Goal: Information Seeking & Learning: Understand process/instructions

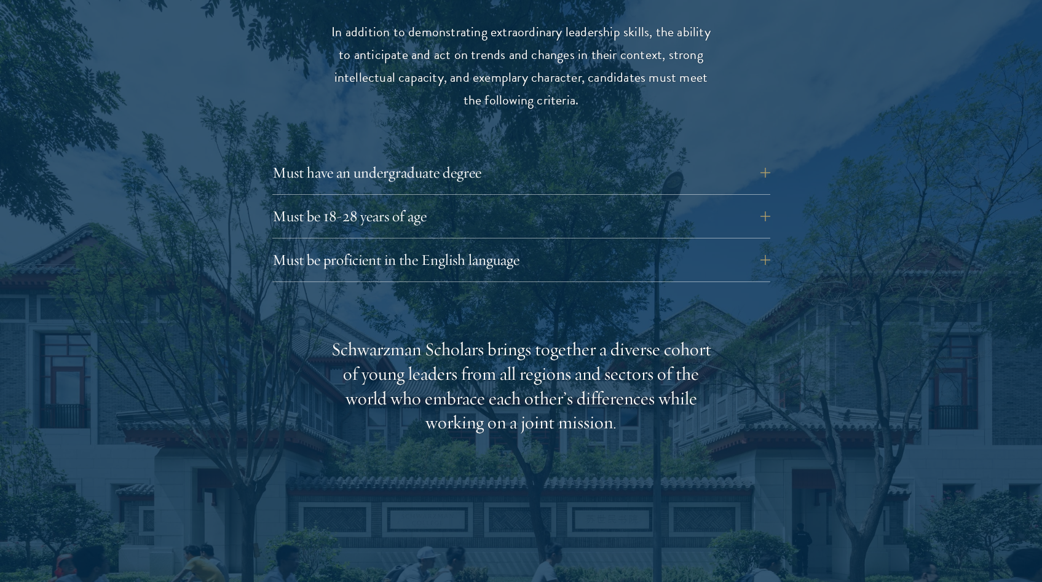
scroll to position [1738, 0]
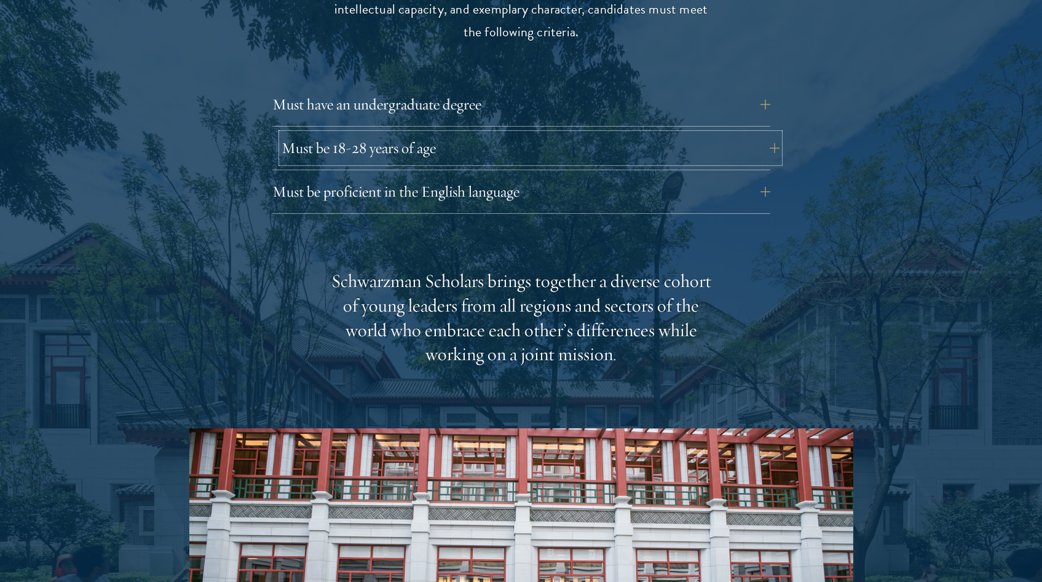
click at [327, 133] on button "Must be 18-28 years of age" at bounding box center [531, 148] width 498 height 30
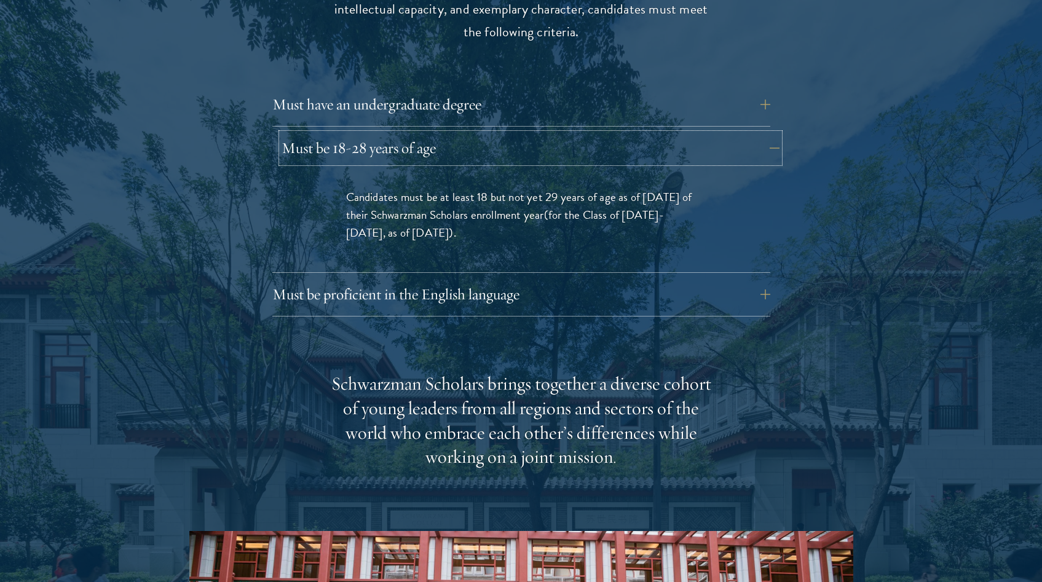
click at [328, 133] on button "Must be 18-28 years of age" at bounding box center [531, 148] width 498 height 30
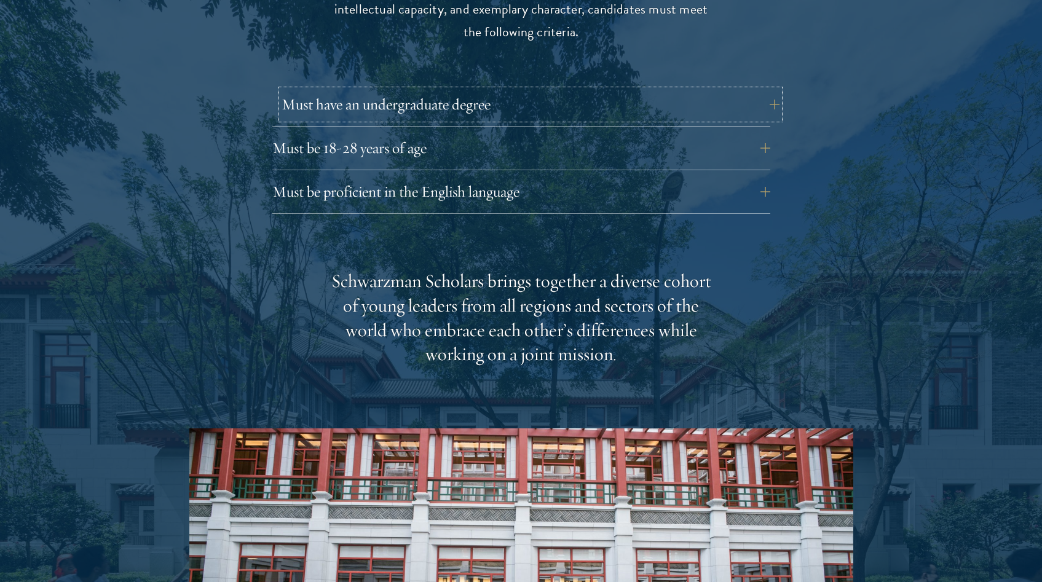
click at [392, 90] on button "Must have an undergraduate degree" at bounding box center [531, 105] width 498 height 30
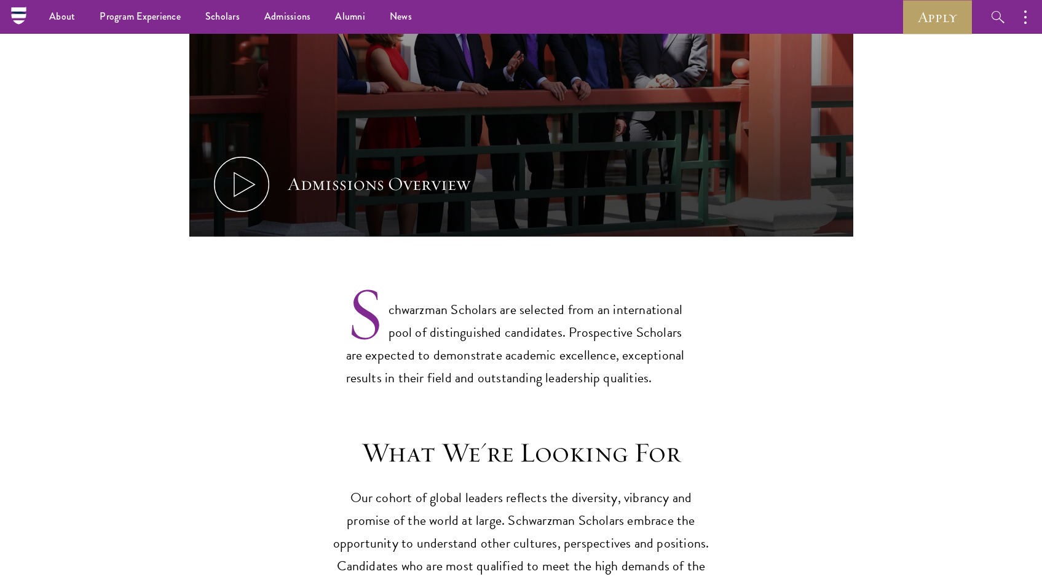
scroll to position [0, 0]
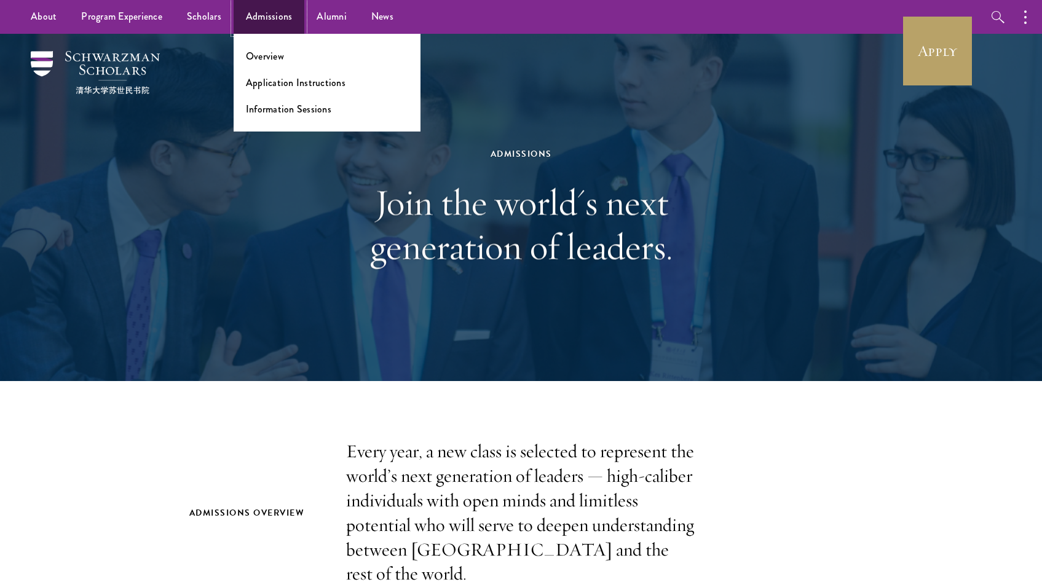
click at [251, 20] on link "Admissions" at bounding box center [269, 17] width 71 height 34
click at [311, 86] on link "Application Instructions" at bounding box center [296, 83] width 100 height 14
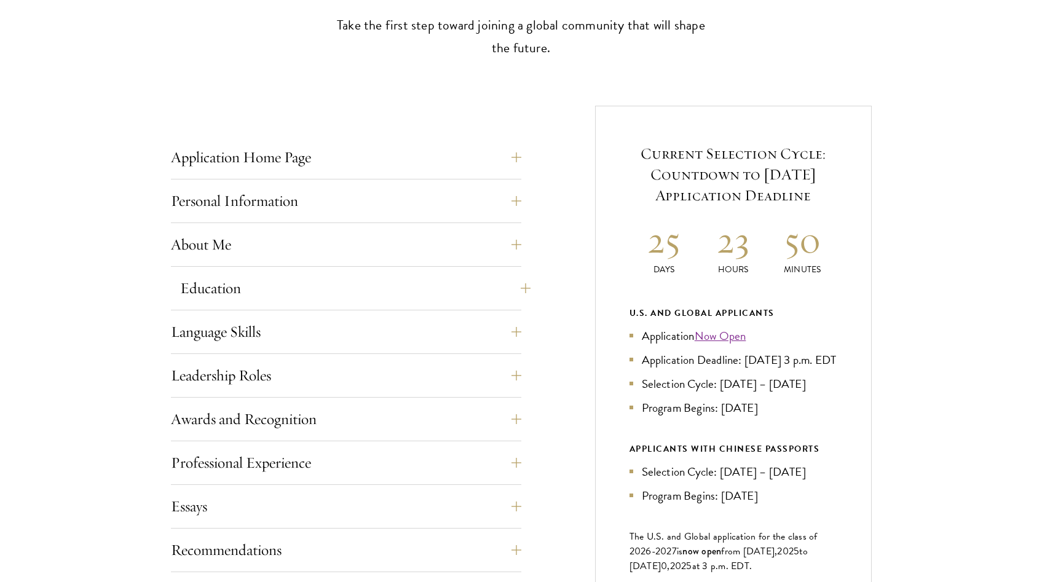
scroll to position [407, 0]
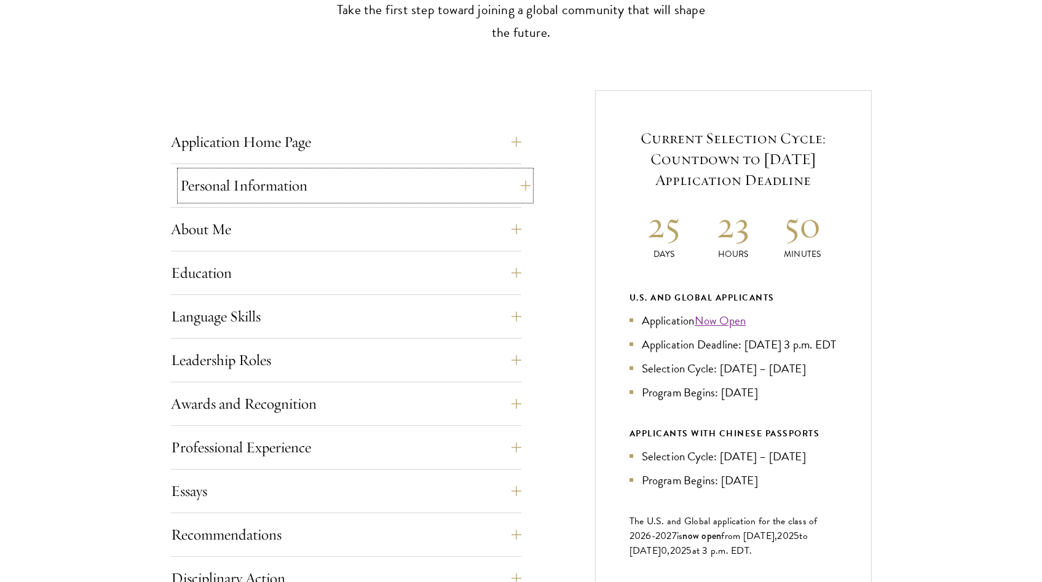
click at [335, 177] on button "Personal Information" at bounding box center [355, 186] width 351 height 30
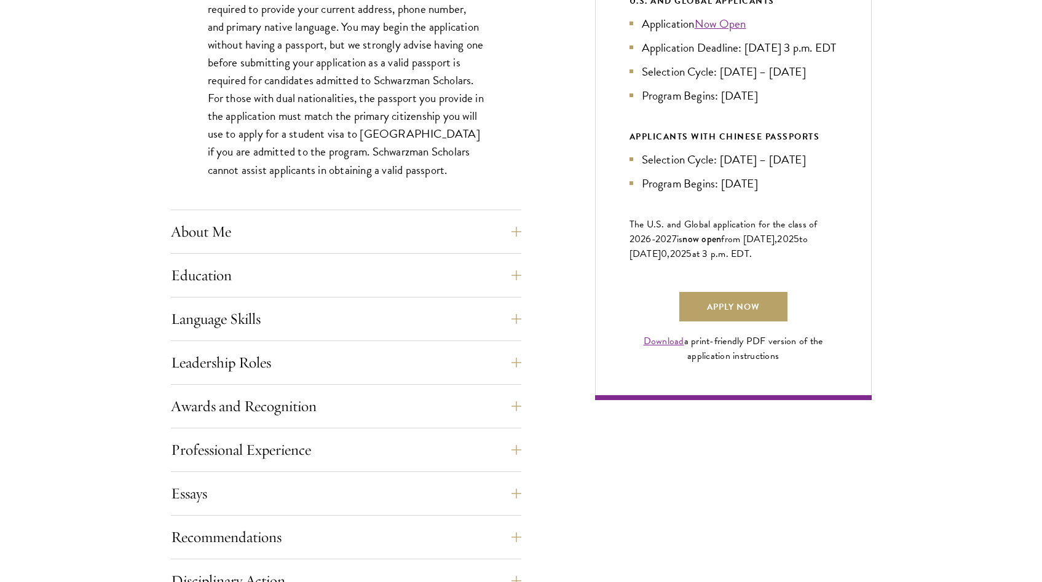
scroll to position [707, 0]
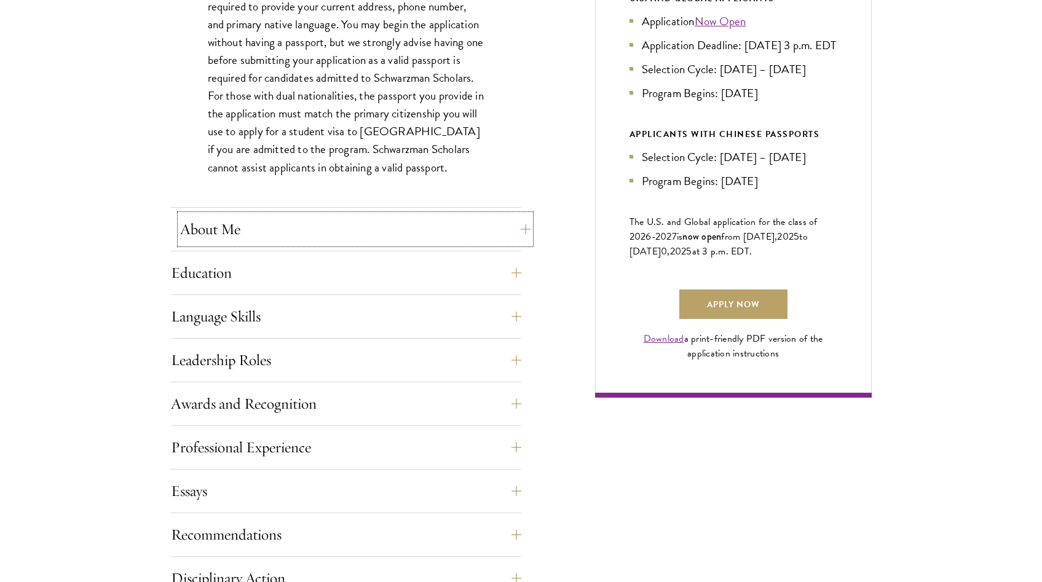
click at [332, 224] on button "About Me" at bounding box center [355, 230] width 351 height 30
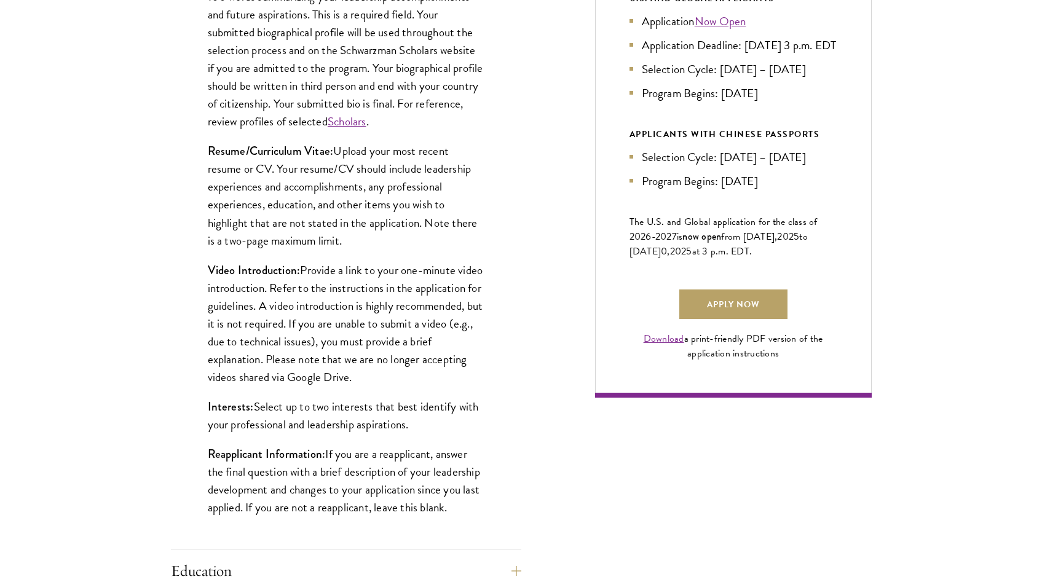
click at [419, 318] on p "Video Introduction: Provide a link to your one-minute video introduction. Refer…" at bounding box center [346, 323] width 277 height 125
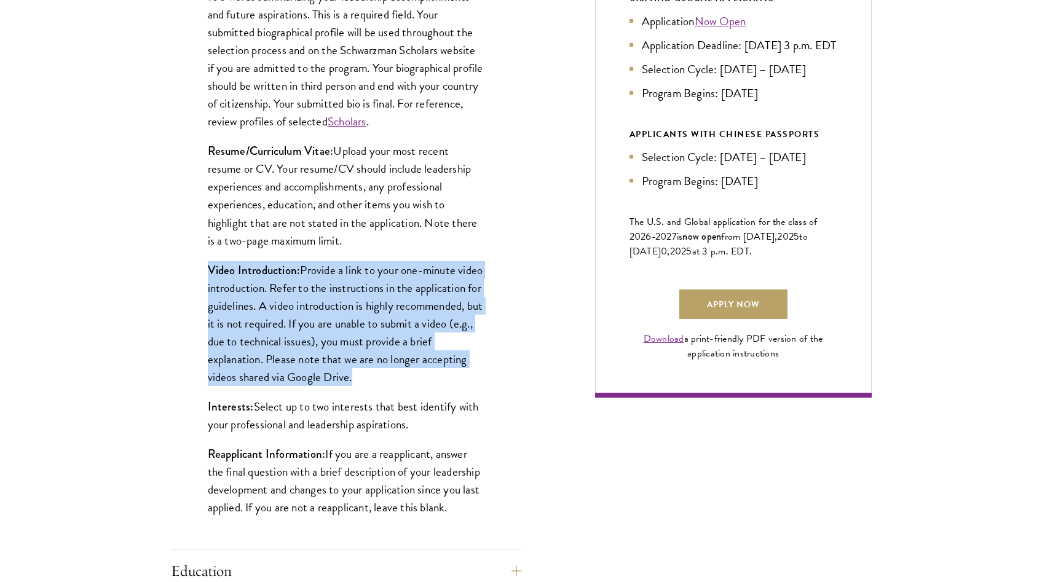
click at [419, 318] on p "Video Introduction: Provide a link to your one-minute video introduction. Refer…" at bounding box center [346, 323] width 277 height 125
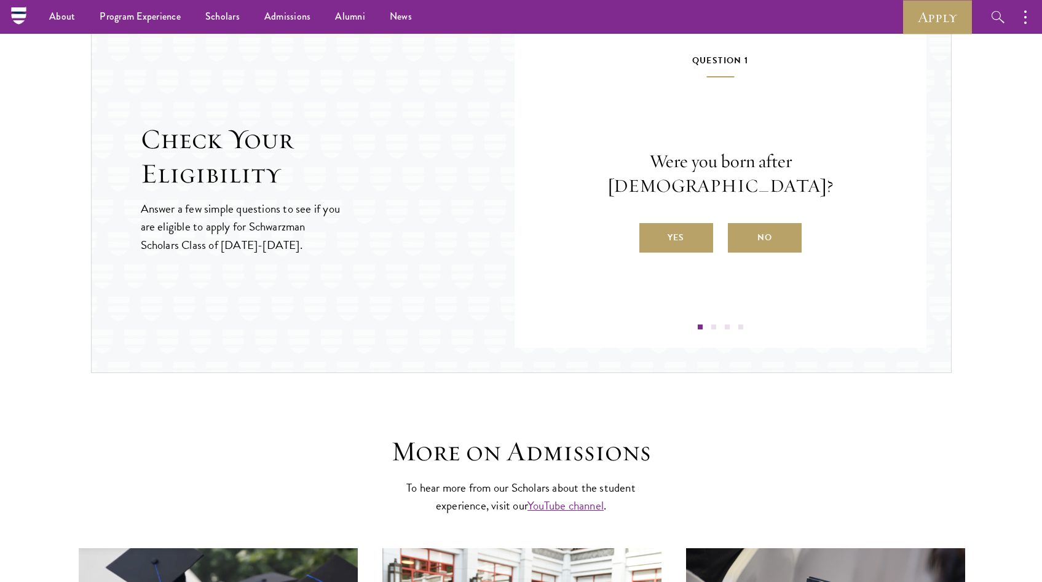
scroll to position [0, 0]
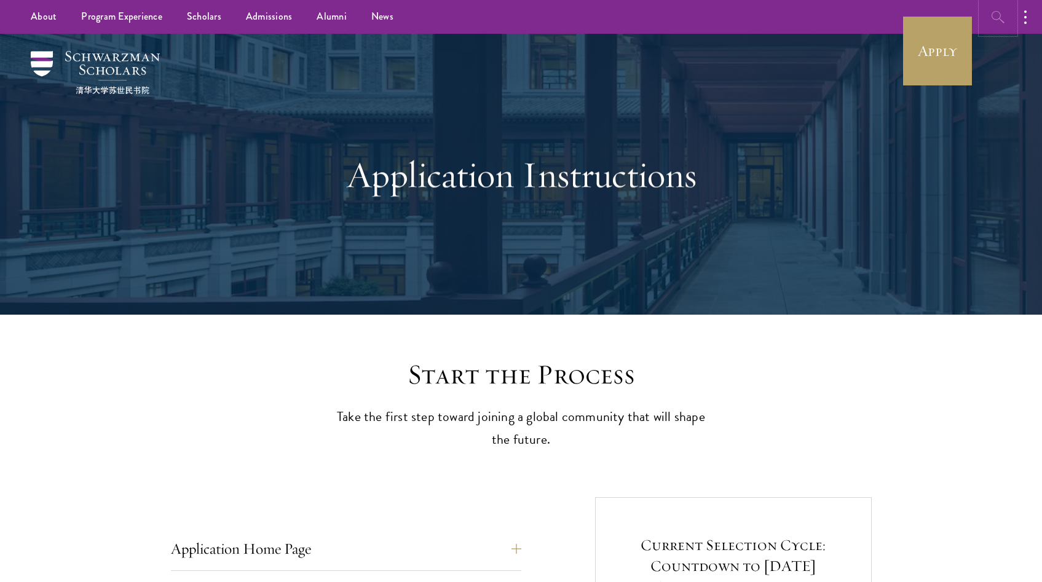
click at [1000, 15] on icon "button" at bounding box center [998, 17] width 13 height 12
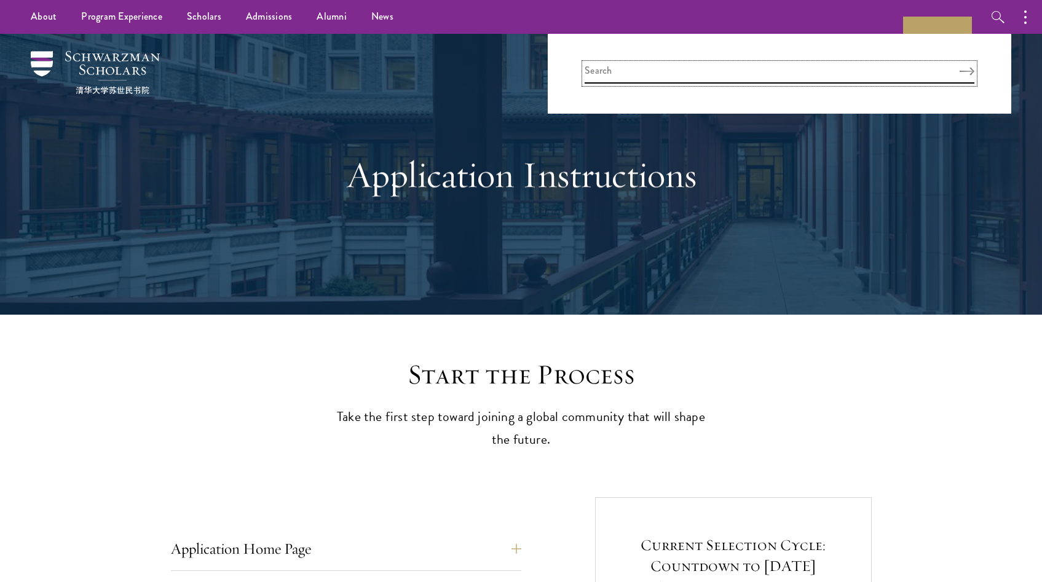
click at [901, 71] on input "search" at bounding box center [780, 73] width 390 height 20
type input "tips"
click at [960, 67] on button "Search" at bounding box center [967, 71] width 15 height 9
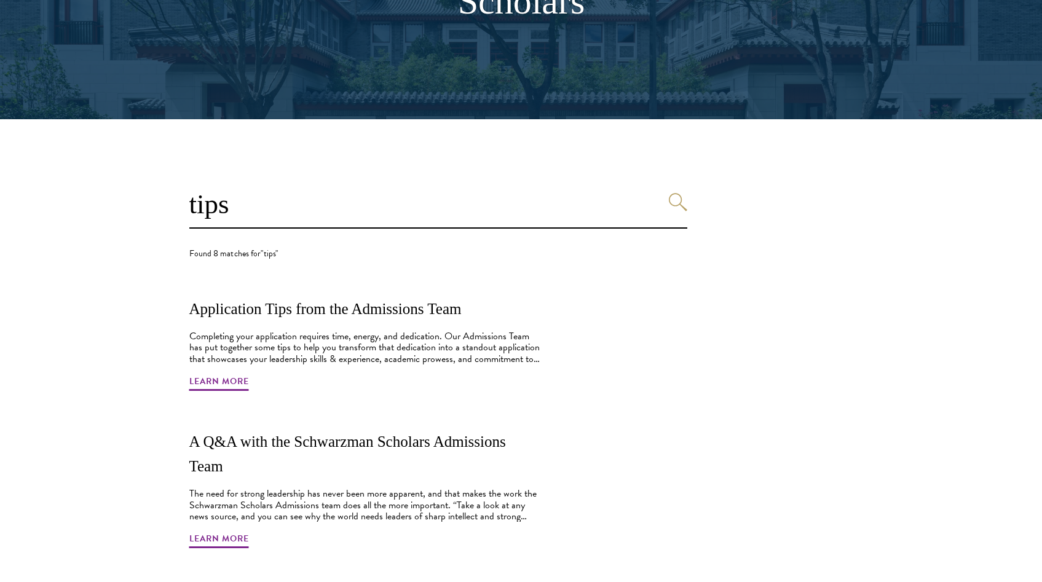
scroll to position [264, 0]
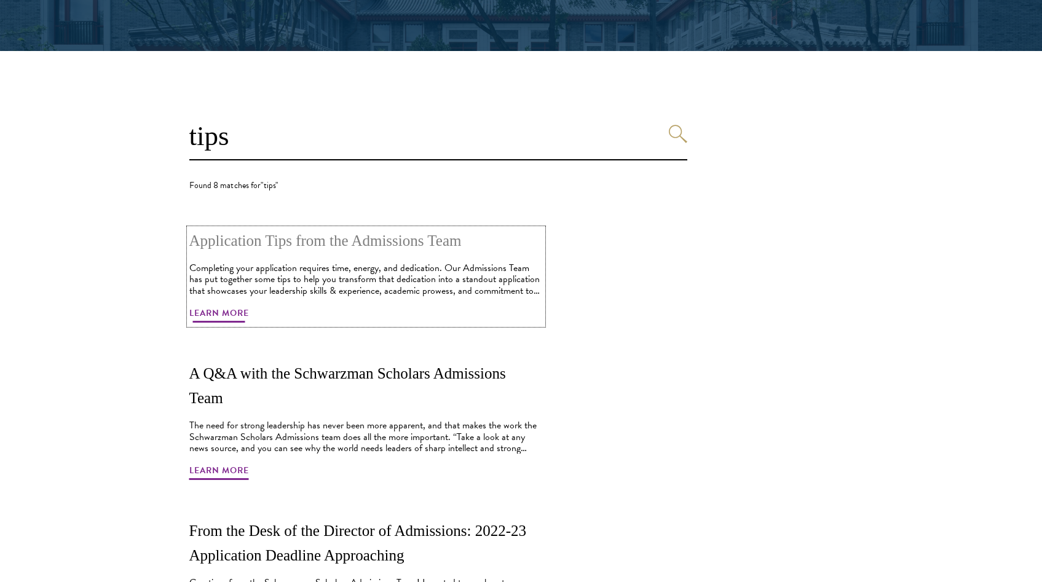
click at [387, 249] on h2 "Application Tips from the Admissions Team" at bounding box center [366, 241] width 354 height 25
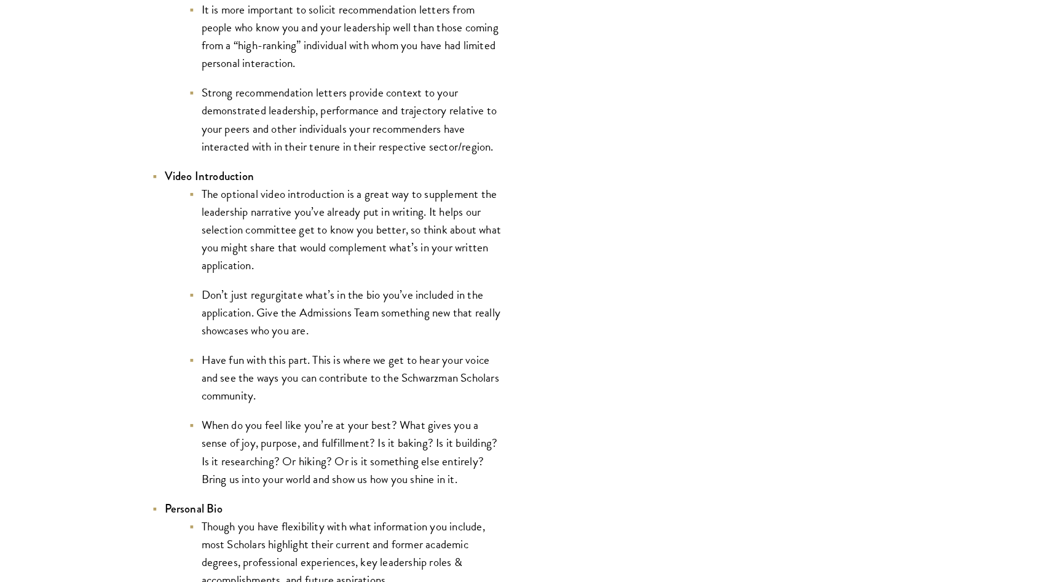
scroll to position [1900, 0]
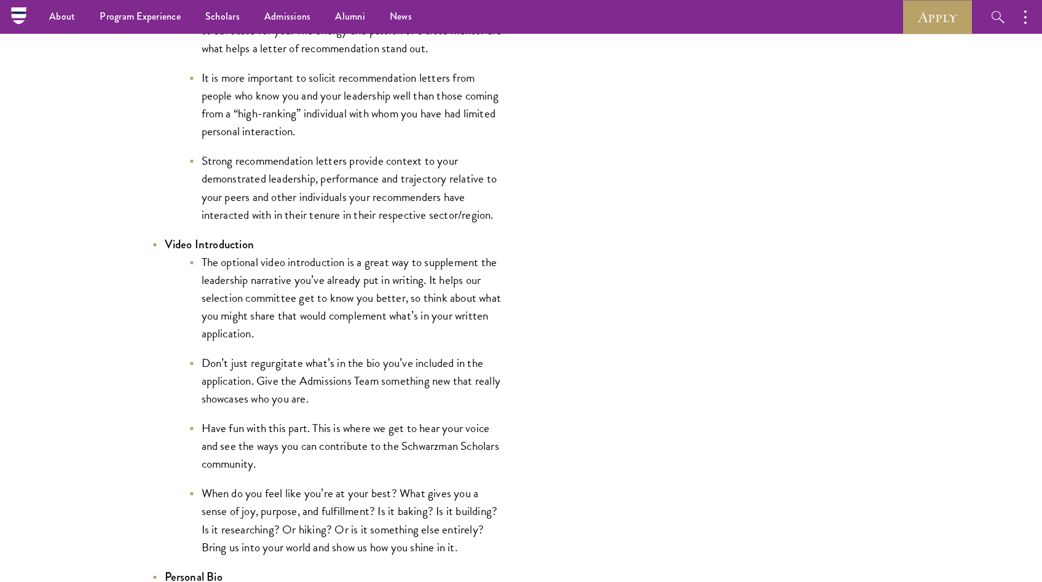
click at [351, 337] on li "The optional video introduction is a great way to supplement the leadership nar…" at bounding box center [346, 297] width 314 height 89
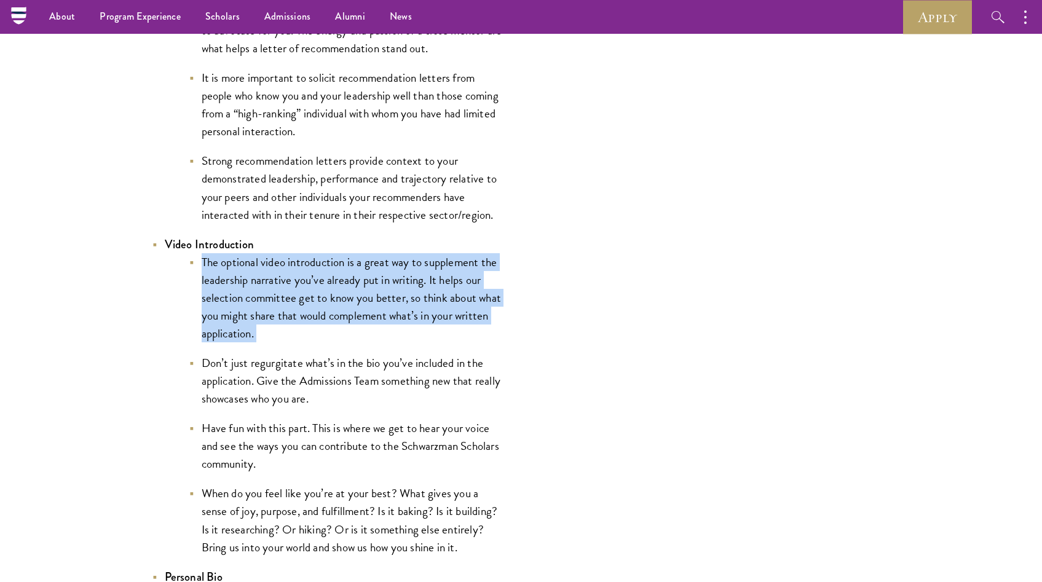
click at [351, 337] on li "The optional video introduction is a great way to supplement the leadership nar…" at bounding box center [346, 297] width 314 height 89
click at [371, 343] on li "The optional video introduction is a great way to supplement the leadership nar…" at bounding box center [346, 297] width 314 height 89
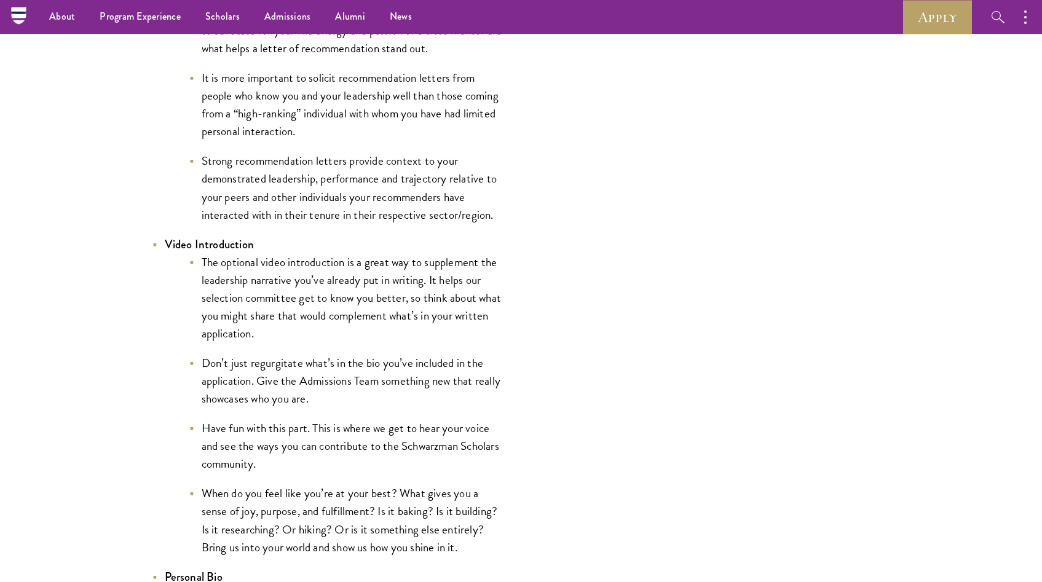
click at [371, 343] on li "The optional video introduction is a great way to supplement the leadership nar…" at bounding box center [346, 297] width 314 height 89
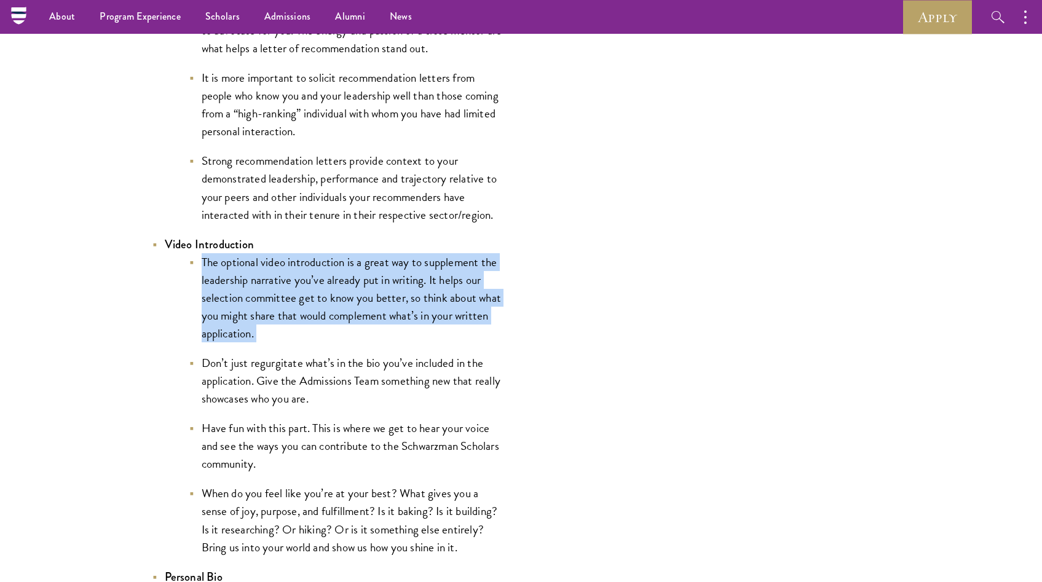
click at [371, 343] on li "The optional video introduction is a great way to supplement the leadership nar…" at bounding box center [346, 297] width 314 height 89
click at [372, 341] on li "The optional video introduction is a great way to supplement the leadership nar…" at bounding box center [346, 297] width 314 height 89
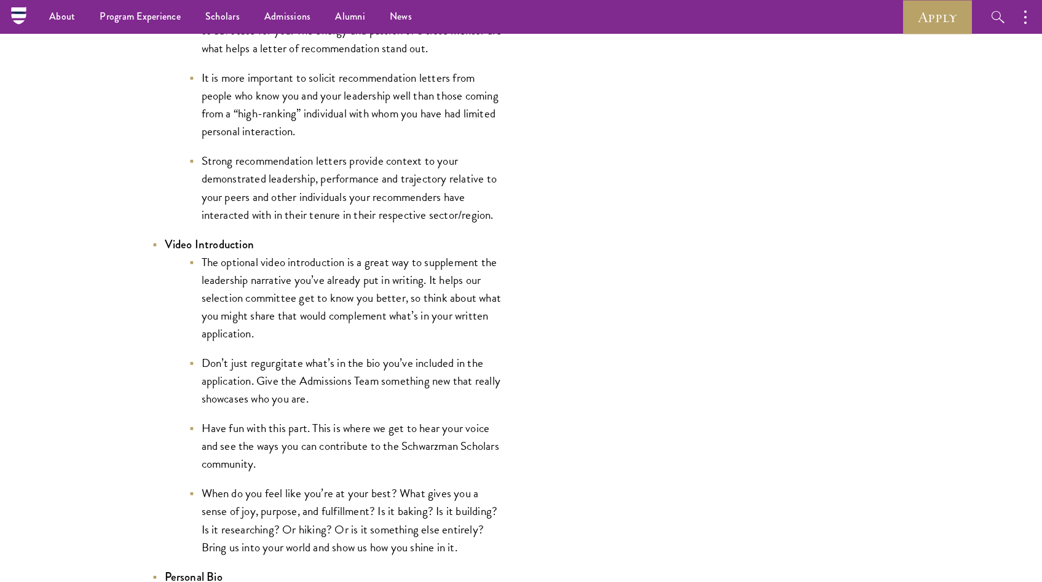
click at [372, 341] on li "The optional video introduction is a great way to supplement the leadership nar…" at bounding box center [346, 297] width 314 height 89
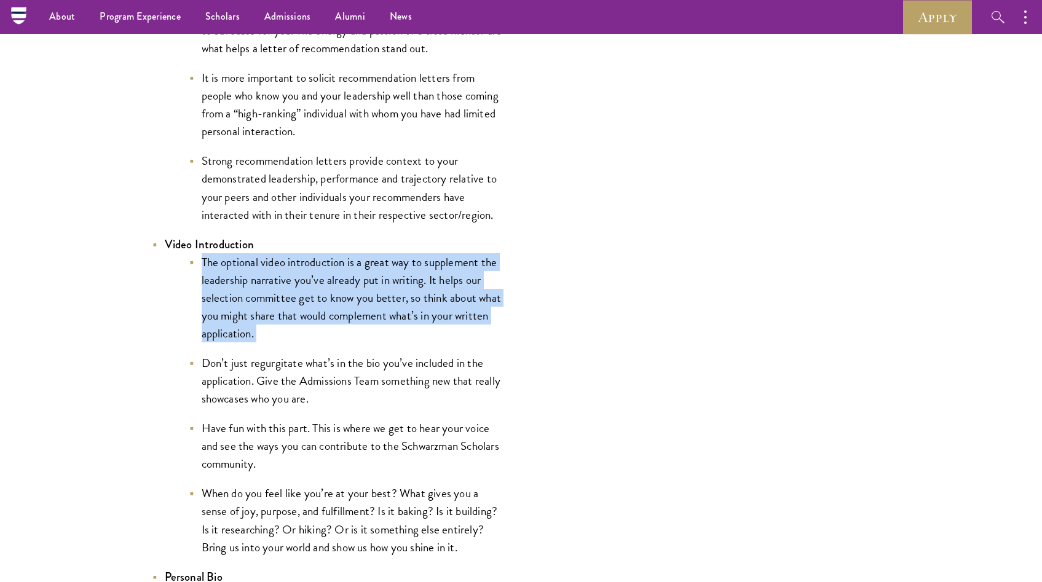
click at [372, 341] on li "The optional video introduction is a great way to supplement the leadership nar…" at bounding box center [346, 297] width 314 height 89
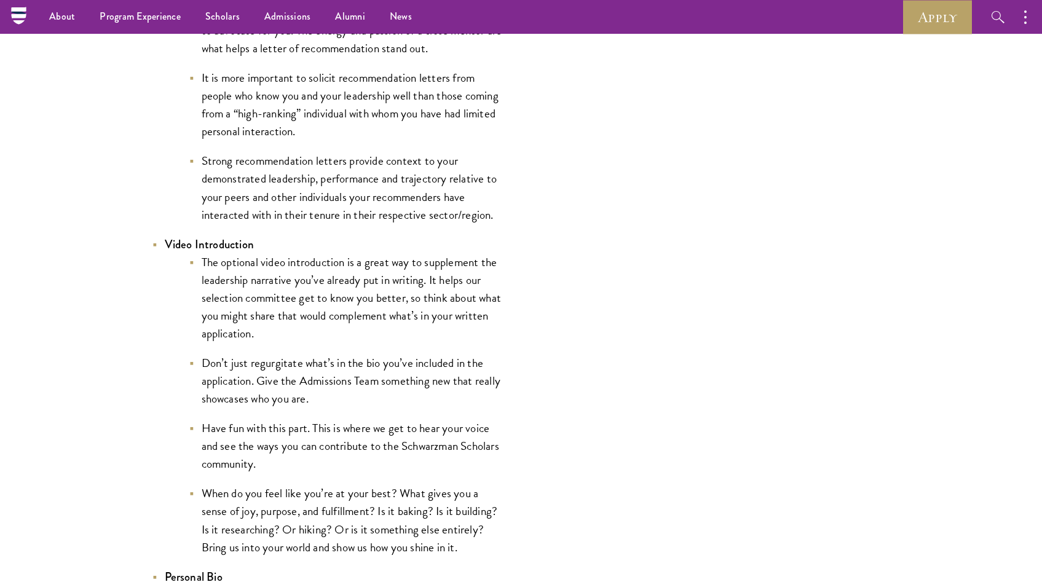
click at [373, 342] on li "The optional video introduction is a great way to supplement the leadership nar…" at bounding box center [346, 297] width 314 height 89
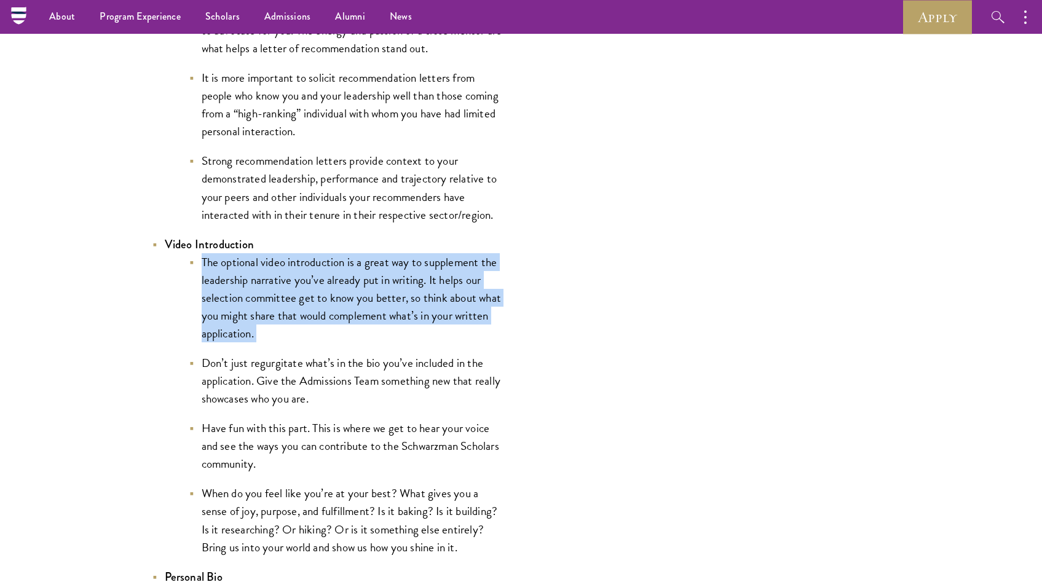
click at [373, 342] on li "The optional video introduction is a great way to supplement the leadership nar…" at bounding box center [346, 297] width 314 height 89
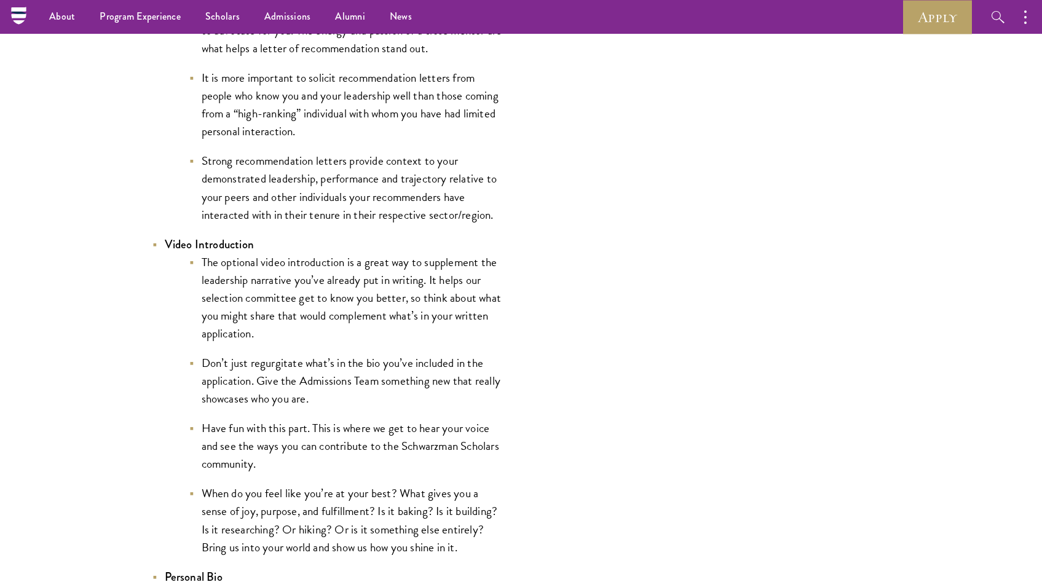
click at [373, 343] on li "The optional video introduction is a great way to supplement the leadership nar…" at bounding box center [346, 297] width 314 height 89
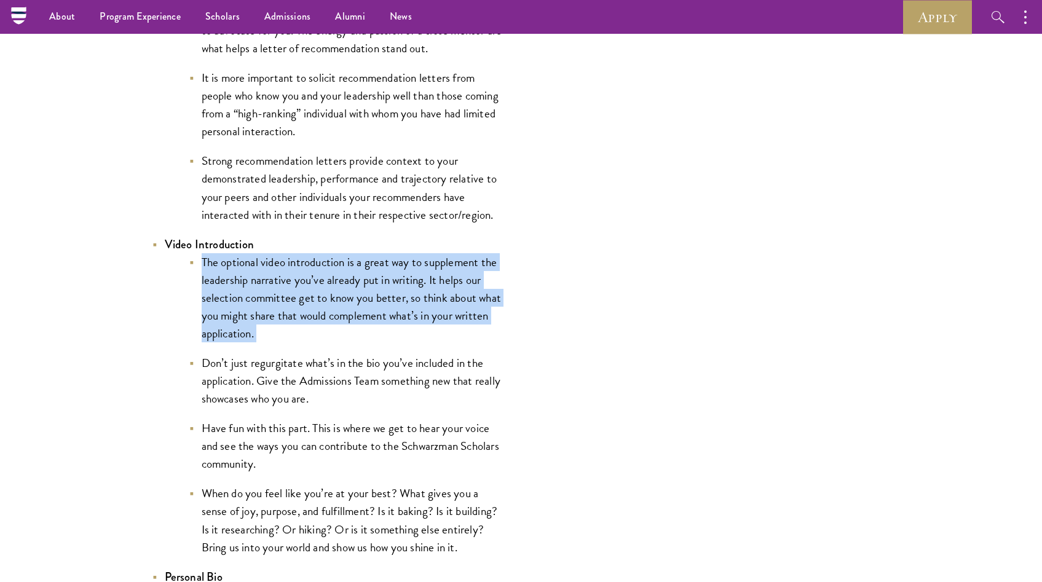
click at [373, 343] on li "The optional video introduction is a great way to supplement the leadership nar…" at bounding box center [346, 297] width 314 height 89
click at [394, 400] on li "Don’t just regurgitate what’s in the bio you’ve included in the application. Gi…" at bounding box center [346, 381] width 314 height 54
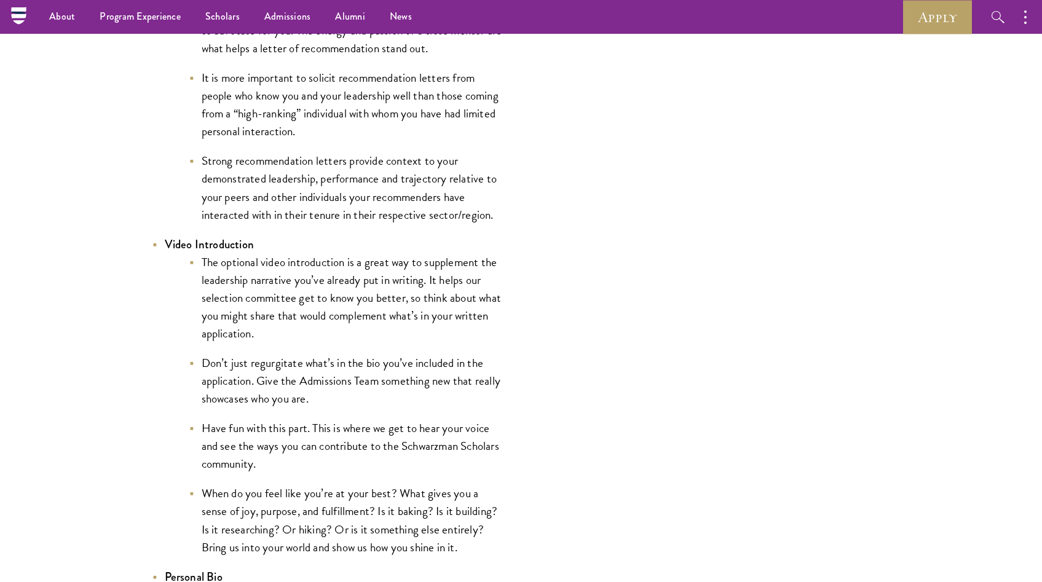
click at [394, 400] on li "Don’t just regurgitate what’s in the bio you’ve included in the application. Gi…" at bounding box center [346, 381] width 314 height 54
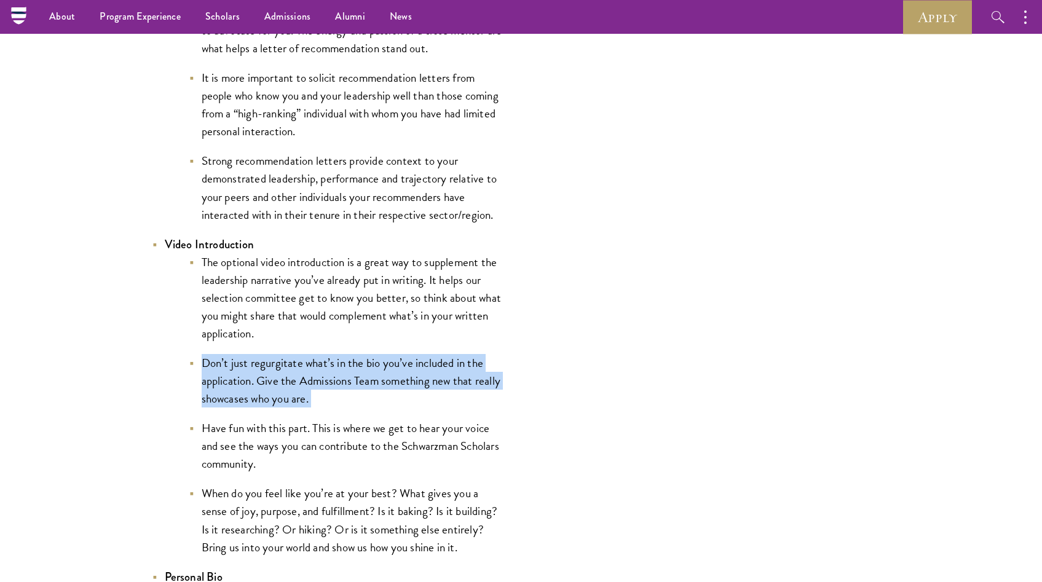
click at [394, 400] on li "Don’t just regurgitate what’s in the bio you’ve included in the application. Gi…" at bounding box center [346, 381] width 314 height 54
click at [385, 400] on li "Don’t just regurgitate what’s in the bio you’ve included in the application. Gi…" at bounding box center [346, 381] width 314 height 54
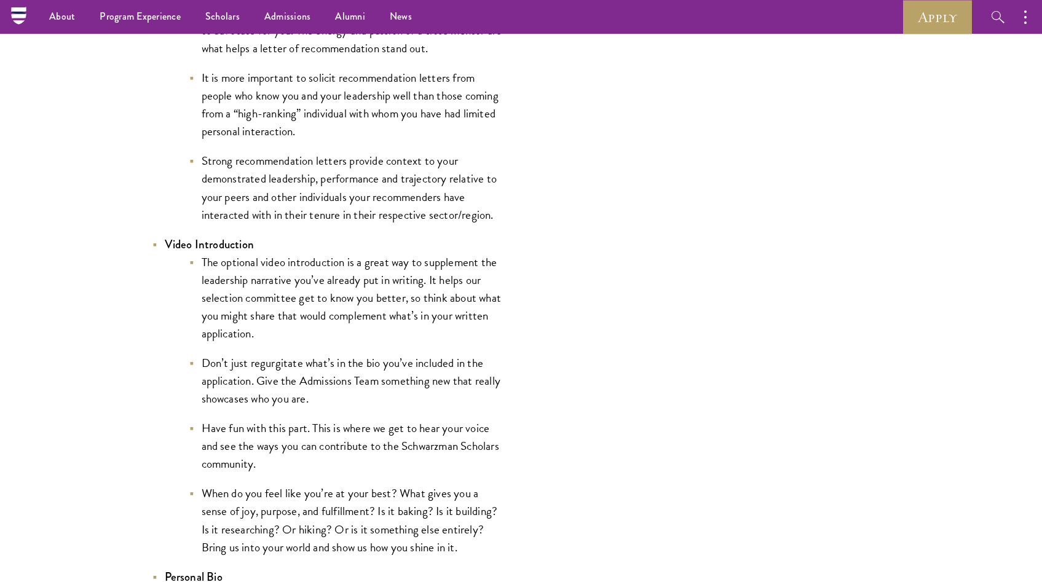
click at [378, 394] on li "Don’t just regurgitate what’s in the bio you’ve included in the application. Gi…" at bounding box center [346, 381] width 314 height 54
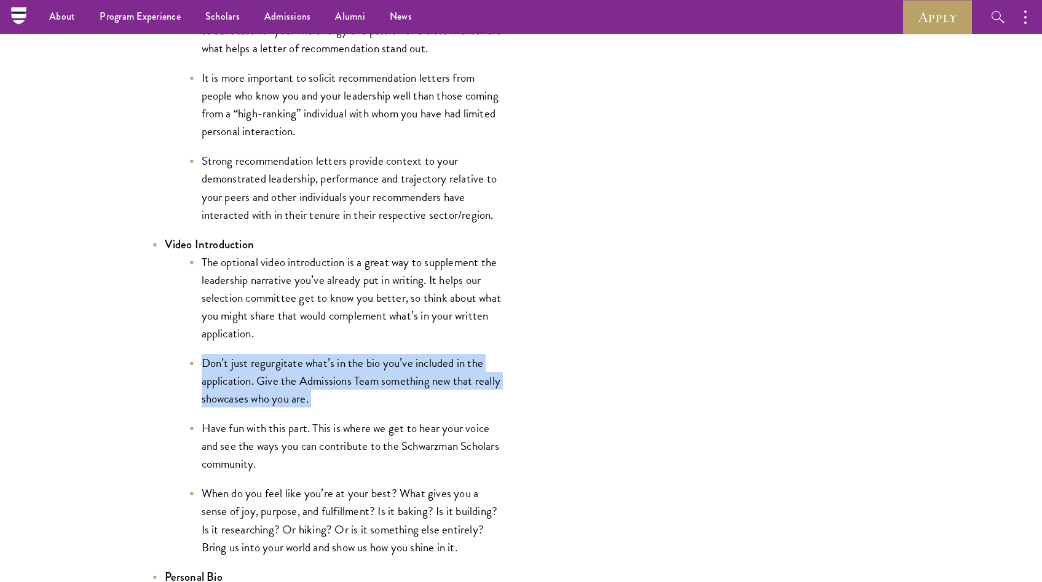
click at [378, 394] on li "Don’t just regurgitate what’s in the bio you’ve included in the application. Gi…" at bounding box center [346, 381] width 314 height 54
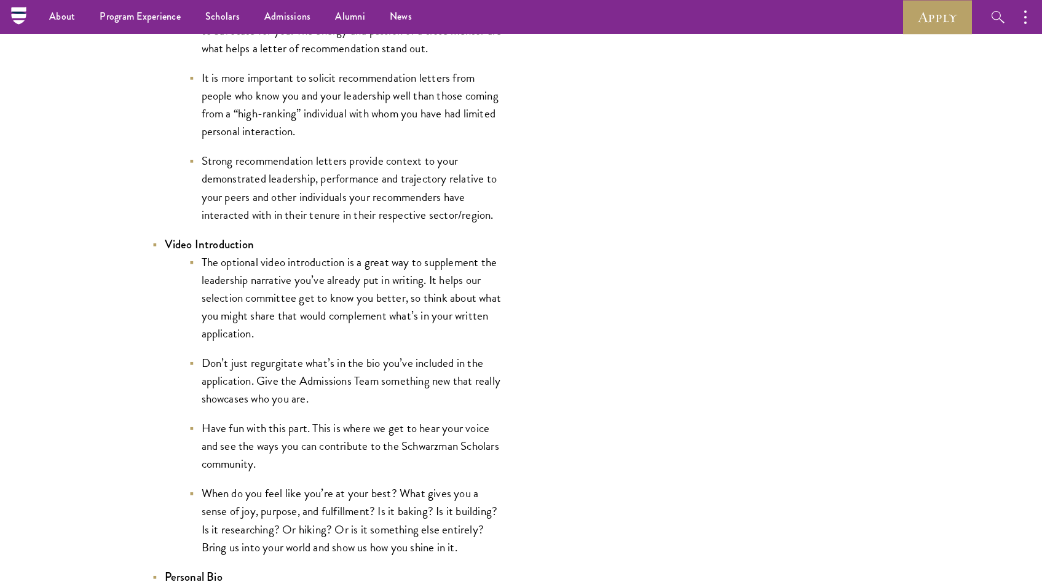
click at [382, 414] on ul "The optional video introduction is a great way to supplement the leadership nar…" at bounding box center [334, 404] width 338 height 303
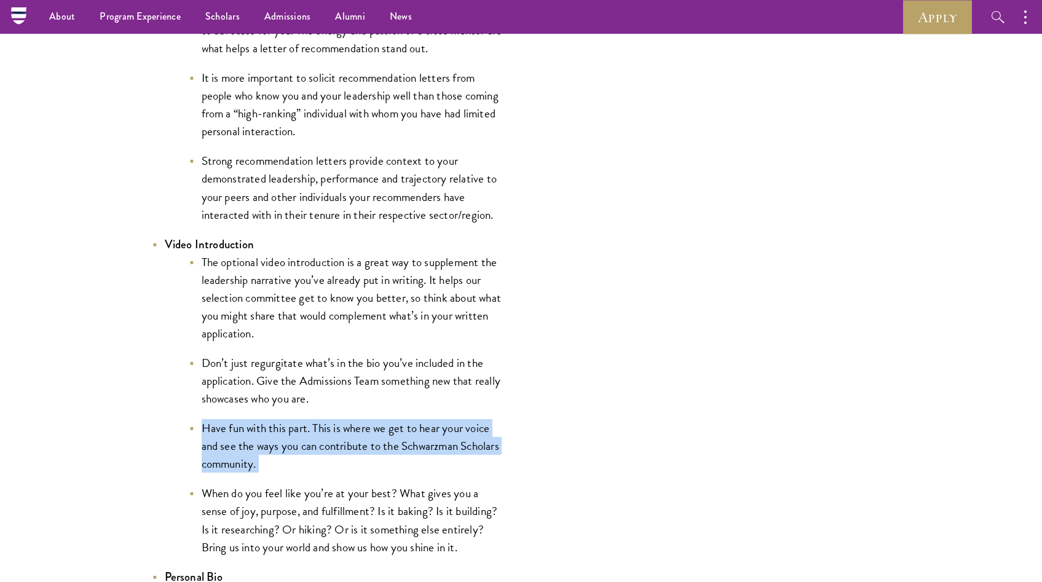
click at [382, 414] on ul "The optional video introduction is a great way to supplement the leadership nar…" at bounding box center [334, 404] width 338 height 303
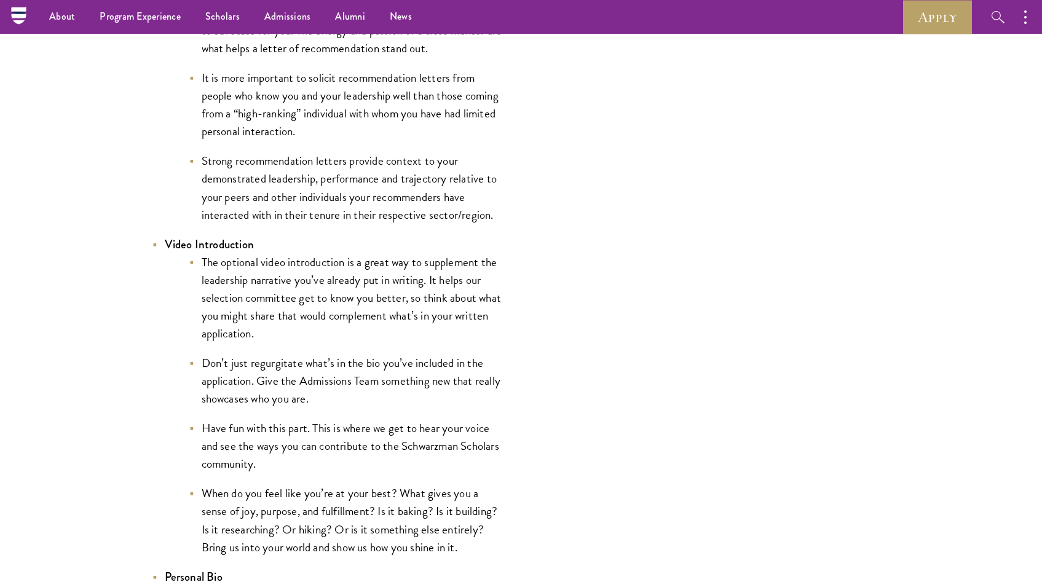
click at [399, 395] on li "Don’t just regurgitate what’s in the bio you’ve included in the application. Gi…" at bounding box center [346, 381] width 314 height 54
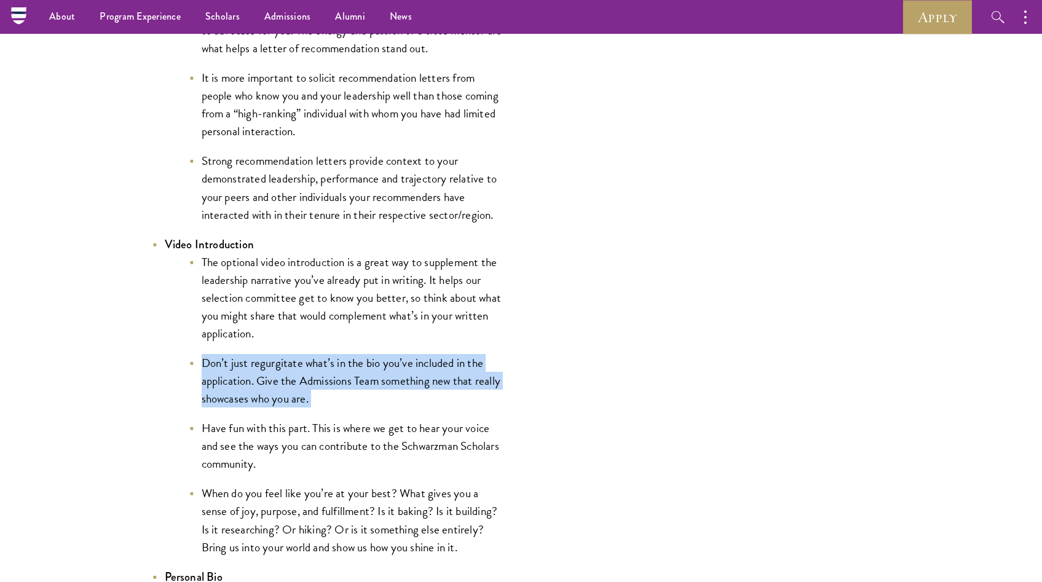
drag, startPoint x: 399, startPoint y: 395, endPoint x: 399, endPoint y: 402, distance: 6.8
click at [399, 395] on li "Don’t just regurgitate what’s in the bio you’ve included in the application. Gi…" at bounding box center [346, 381] width 314 height 54
click at [397, 415] on ul "The optional video introduction is a great way to supplement the leadership nar…" at bounding box center [334, 404] width 338 height 303
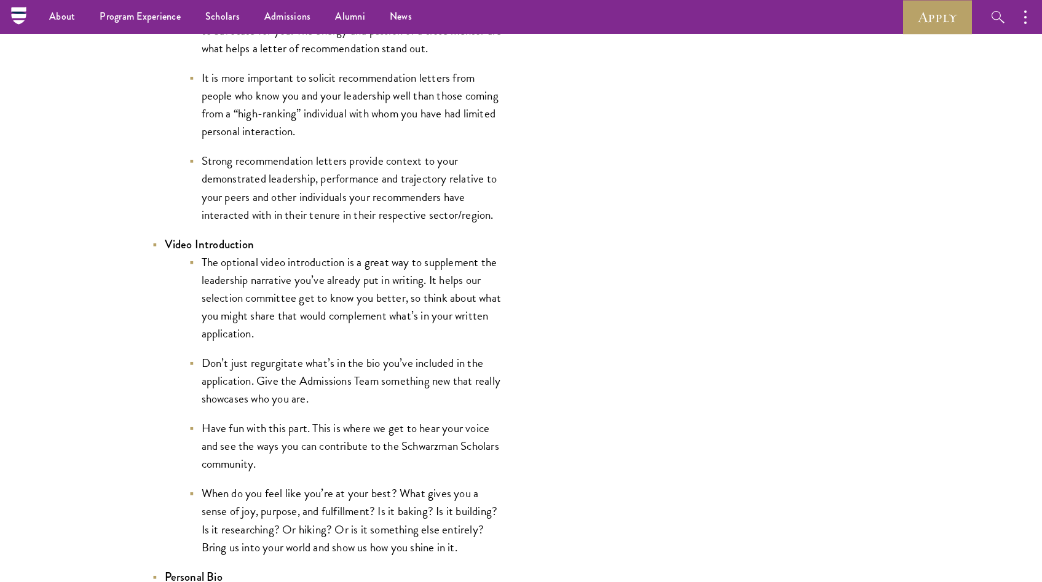
click at [402, 397] on li "Don’t just regurgitate what’s in the bio you’ve included in the application. Gi…" at bounding box center [346, 381] width 314 height 54
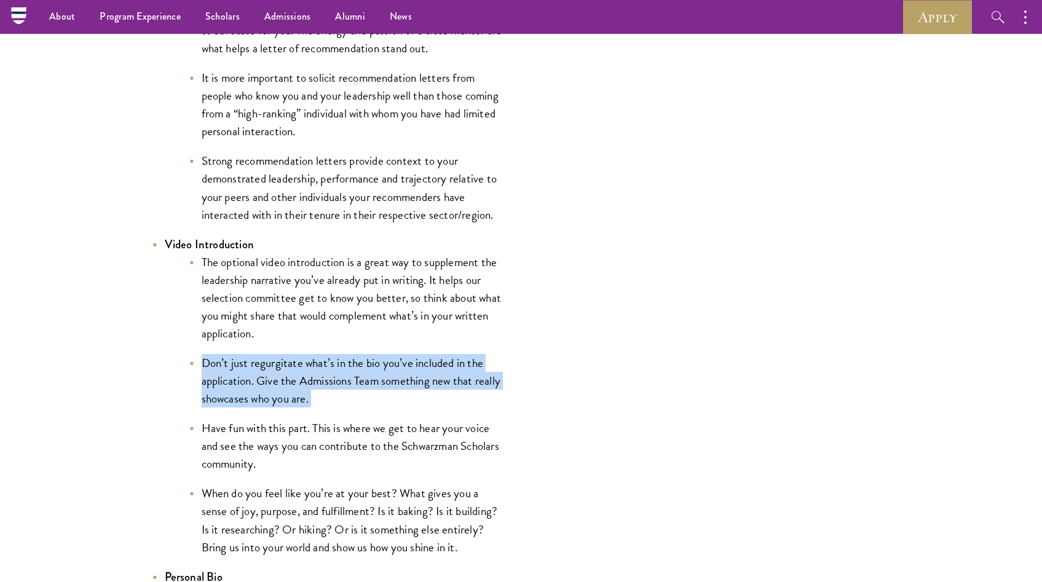
click at [402, 397] on li "Don’t just regurgitate what’s in the bio you’ve included in the application. Gi…" at bounding box center [346, 381] width 314 height 54
click at [401, 405] on li "Don’t just regurgitate what’s in the bio you’ve included in the application. Gi…" at bounding box center [346, 381] width 314 height 54
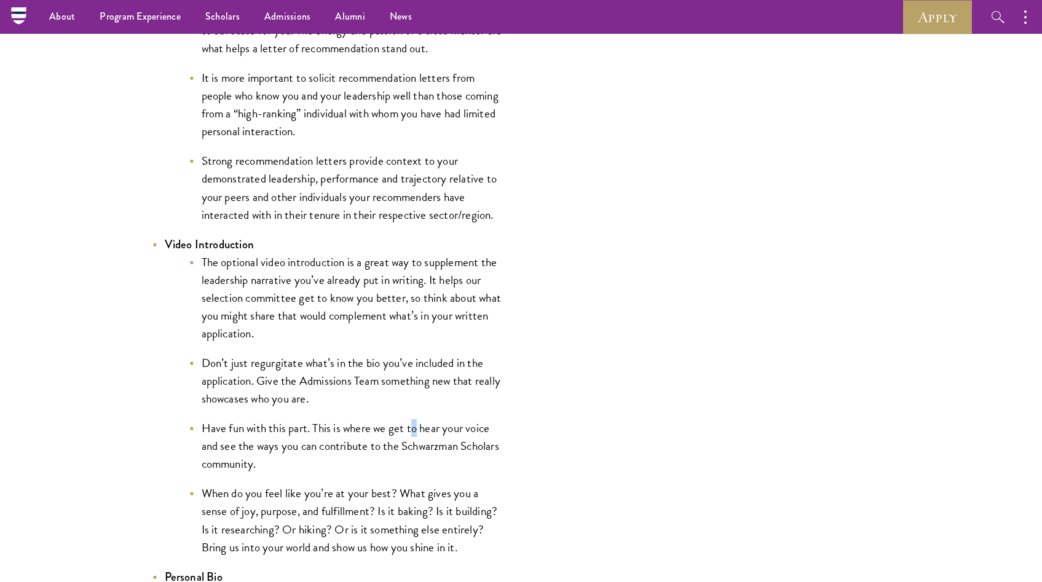
click at [415, 430] on li "Have fun with this part. This is where we get to hear your voice and see the wa…" at bounding box center [346, 446] width 314 height 54
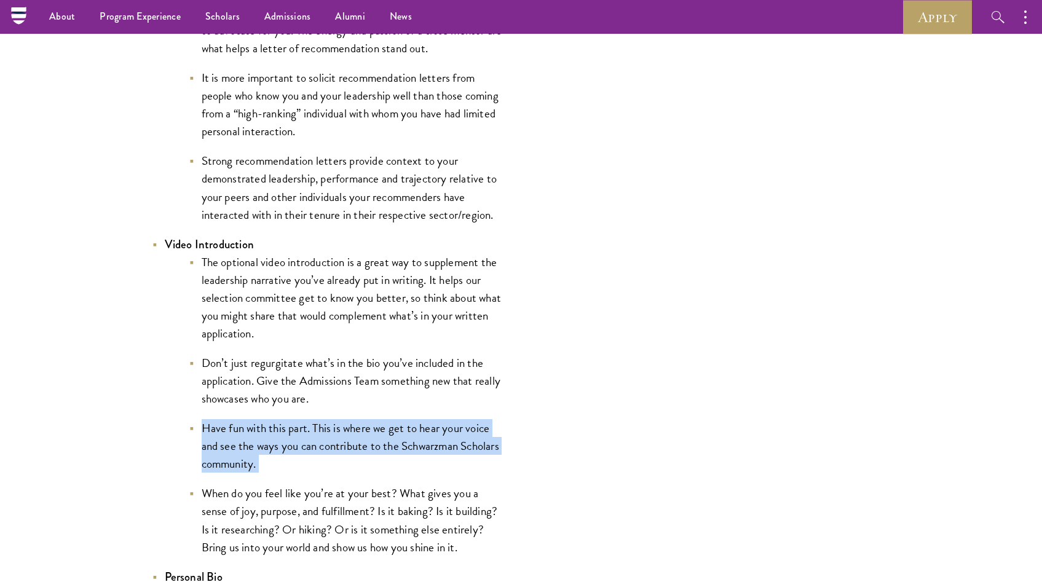
click at [415, 430] on li "Have fun with this part. This is where we get to hear your voice and see the wa…" at bounding box center [346, 446] width 314 height 54
